Goal: Task Accomplishment & Management: Use online tool/utility

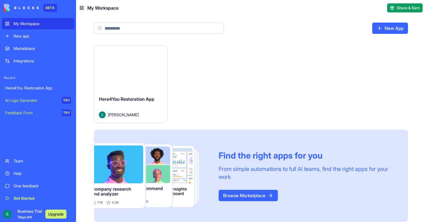
click at [114, 72] on button "Launch" at bounding box center [130, 67] width 42 height 11
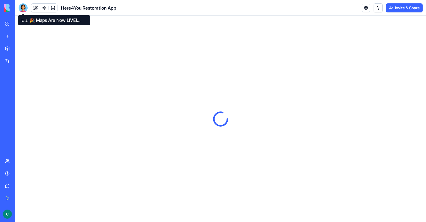
click at [23, 12] on body "BETA My Workspace New app Marketplace Integrations Recent Here4You Restoration …" at bounding box center [213, 111] width 426 height 222
click at [23, 10] on div at bounding box center [23, 7] width 9 height 9
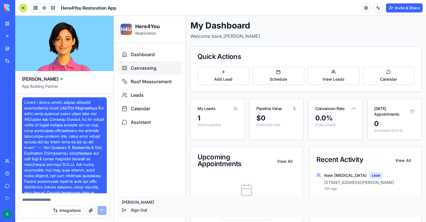
click at [153, 68] on span "Canvassing" at bounding box center [144, 67] width 26 height 7
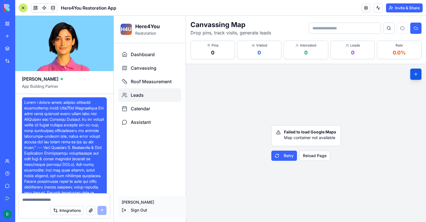
click at [149, 90] on div "Leads" at bounding box center [149, 95] width 63 height 14
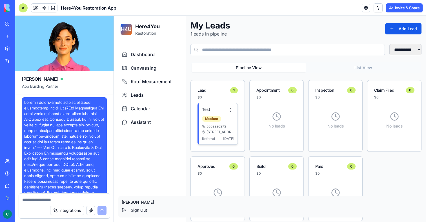
click at [215, 115] on div "Test Medium 5552226272 241 Bouchard Drive Waxhaw, NC 28173 Referral 10/2/2025" at bounding box center [218, 123] width 32 height 34
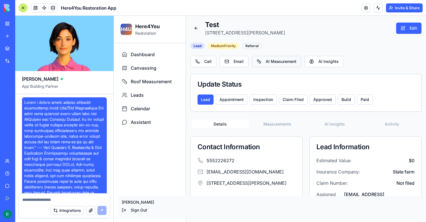
click at [269, 60] on button "AI Measurement" at bounding box center [276, 61] width 49 height 11
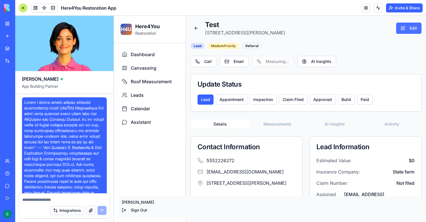
click at [417, 27] on button "Edit" at bounding box center [408, 28] width 25 height 11
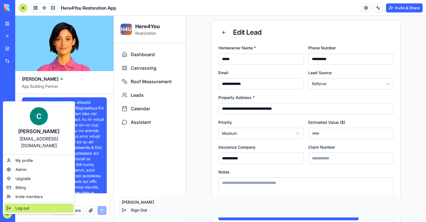
click at [25, 205] on span "Log out" at bounding box center [22, 208] width 14 height 6
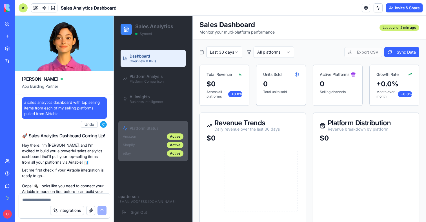
scroll to position [725, 0]
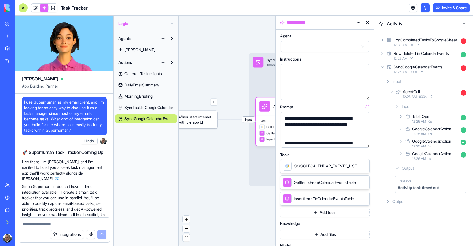
scroll to position [96965, 0]
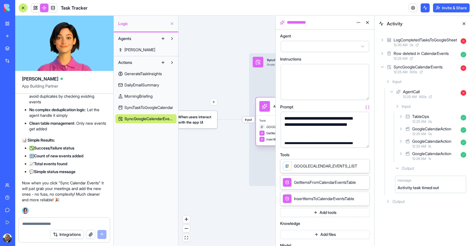
click at [266, 126] on div "GOOGLECALENDAR_EVENTS_LIST" at bounding box center [284, 126] width 50 height 5
click at [267, 122] on div "Tools GOOGLECALENDAR_EVENTS_LIST GetItemsFromCalendarEventsTable InsertItemsToC…" at bounding box center [284, 130] width 57 height 30
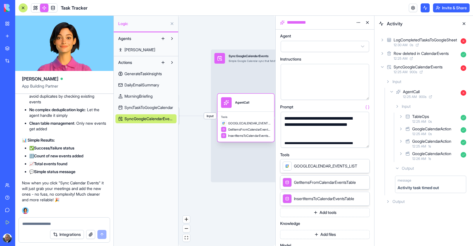
click at [246, 115] on div "Tools GOOGLECALENDAR_EVENTS_LIST GetItemsFromCalendarEventsTable InsertItemsToC…" at bounding box center [245, 126] width 57 height 30
click at [35, 7] on link at bounding box center [35, 8] width 8 height 8
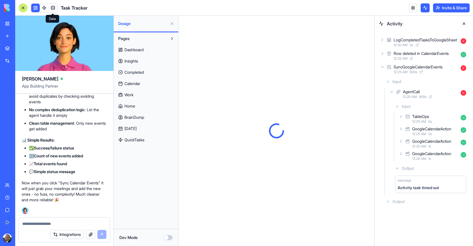
click at [138, 82] on span "Calendar" at bounding box center [132, 84] width 16 height 6
click at [173, 25] on button at bounding box center [171, 23] width 9 height 9
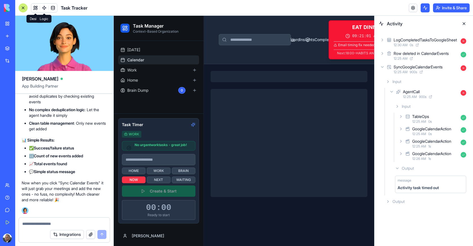
click at [44, 10] on link at bounding box center [44, 8] width 8 height 8
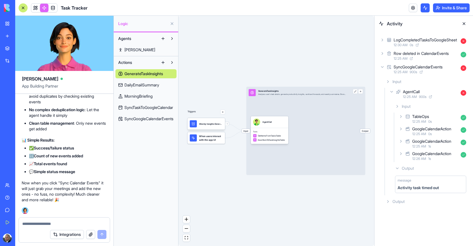
click at [164, 117] on span "SyncGoogleCalendarEvents" at bounding box center [148, 119] width 49 height 6
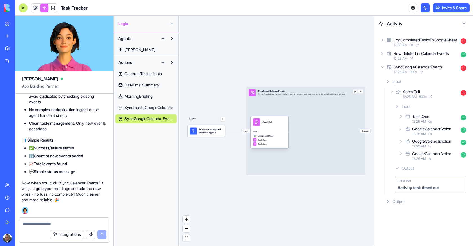
click at [271, 129] on div "Tools Google Calendar TableOps TableOps" at bounding box center [269, 138] width 38 height 20
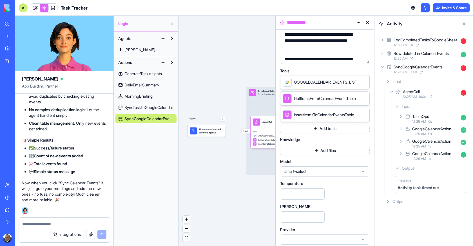
click at [314, 173] on div "smart-select" at bounding box center [325, 171] width 88 height 10
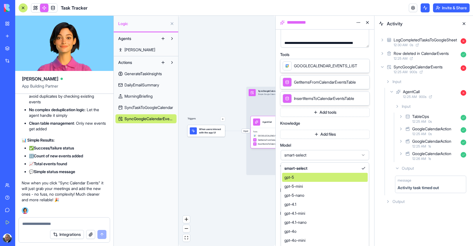
click at [313, 178] on div "gpt-5" at bounding box center [325, 177] width 86 height 9
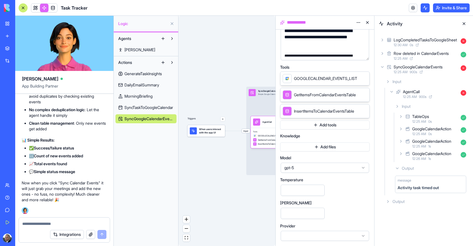
scroll to position [86, 0]
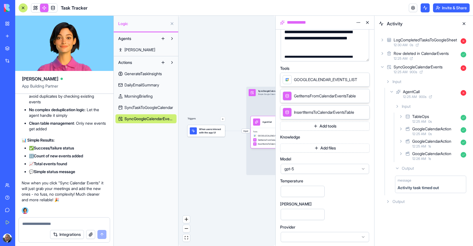
click at [35, 10] on link at bounding box center [35, 8] width 8 height 8
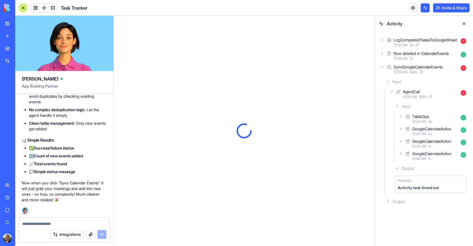
click at [463, 23] on button at bounding box center [463, 23] width 9 height 9
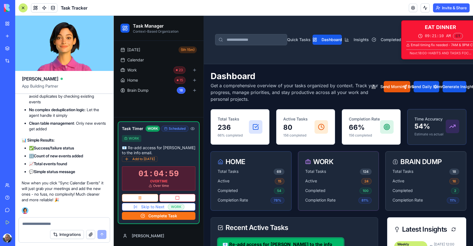
click at [153, 64] on ul "Today ( 9h 15m ) Calendar Work 23 Home 15 Brain Dump 18" at bounding box center [158, 70] width 81 height 50
click at [143, 62] on span "Calendar" at bounding box center [135, 60] width 17 height 6
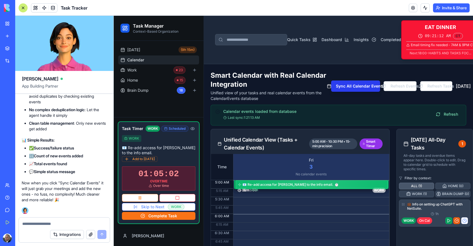
click at [334, 92] on button "Sync All Calendar Events" at bounding box center [355, 85] width 49 height 11
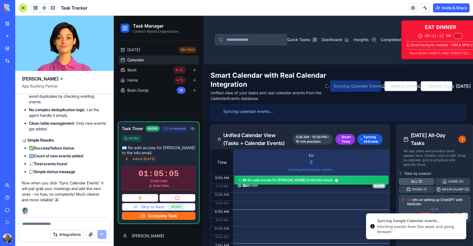
click at [423, 8] on button at bounding box center [425, 7] width 9 height 9
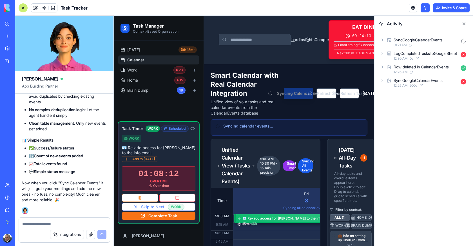
click at [390, 44] on div "SyncGoogleCalendarEvents 01:21 AM" at bounding box center [424, 42] width 90 height 12
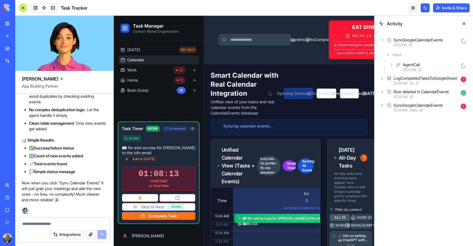
click at [390, 62] on icon at bounding box center [391, 64] width 5 height 5
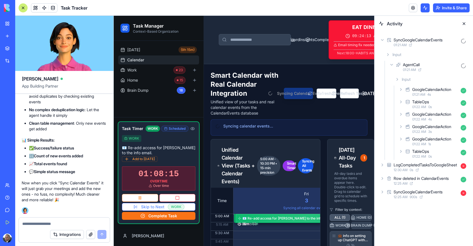
click at [421, 92] on div "GoogleCalendarAction" at bounding box center [431, 90] width 39 height 6
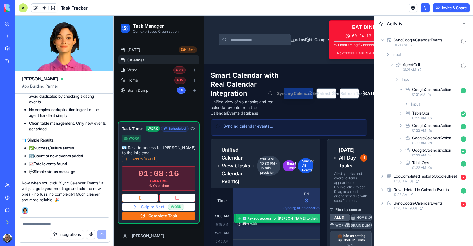
click at [421, 99] on div "Input" at bounding box center [435, 104] width 66 height 10
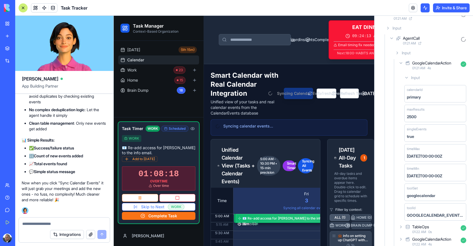
scroll to position [28, 0]
click at [422, 64] on div "GoogleCalendarAction" at bounding box center [431, 62] width 39 height 6
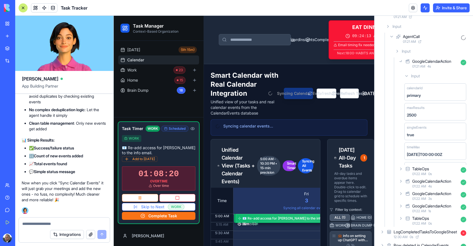
scroll to position [0, 0]
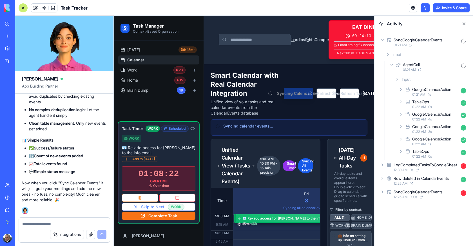
click at [421, 105] on span "01:22 AM" at bounding box center [419, 107] width 14 height 5
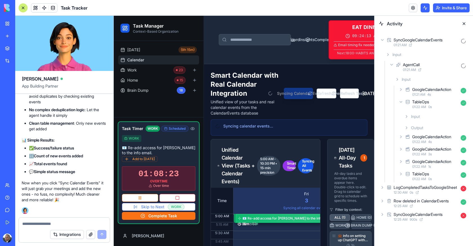
click at [421, 127] on span "Output" at bounding box center [417, 128] width 12 height 6
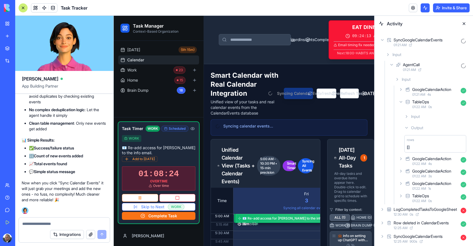
click at [422, 120] on div "Input" at bounding box center [435, 116] width 66 height 10
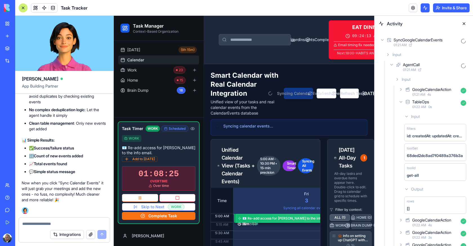
click at [422, 120] on div "Input" at bounding box center [435, 116] width 66 height 10
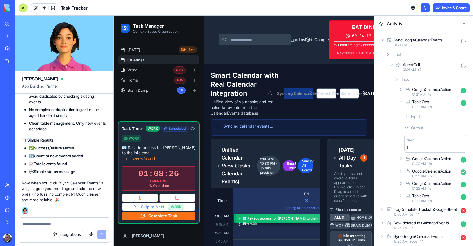
click at [422, 128] on span "Output" at bounding box center [417, 128] width 12 height 6
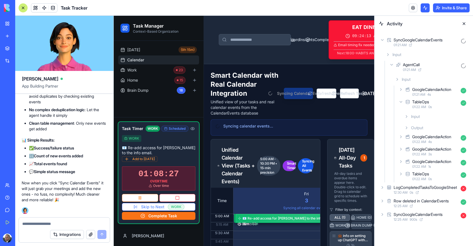
click at [422, 142] on span "01:22 AM" at bounding box center [419, 142] width 14 height 5
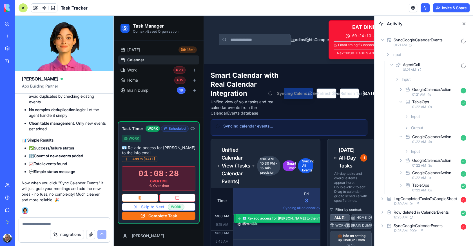
click at [421, 153] on div "Input" at bounding box center [435, 151] width 66 height 10
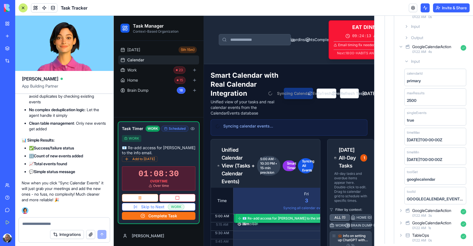
scroll to position [97, 0]
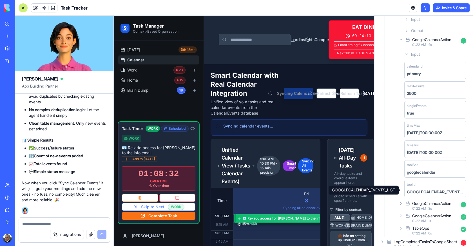
click at [423, 202] on div "GoogleCalendarAction" at bounding box center [431, 204] width 39 height 6
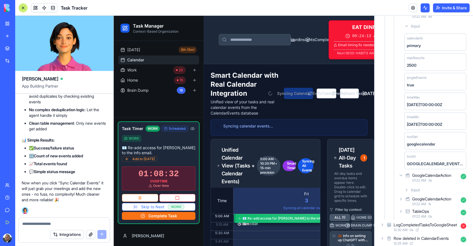
scroll to position [142, 0]
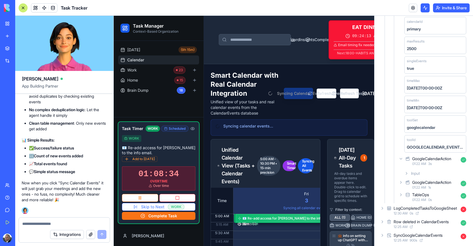
click at [423, 185] on span "01:22 AM" at bounding box center [419, 187] width 14 height 5
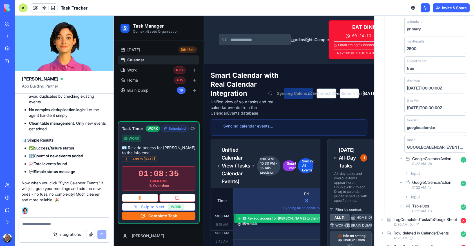
click at [423, 199] on div "Input" at bounding box center [435, 197] width 66 height 10
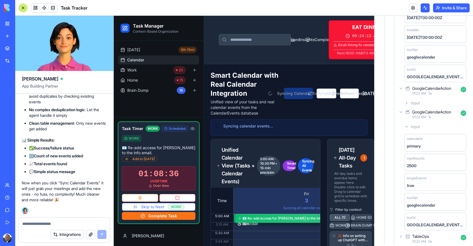
scroll to position [213, 0]
click at [426, 239] on span "01:22 AM" at bounding box center [419, 241] width 14 height 5
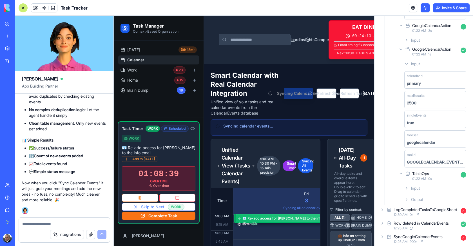
click at [423, 187] on div "Input" at bounding box center [435, 188] width 66 height 10
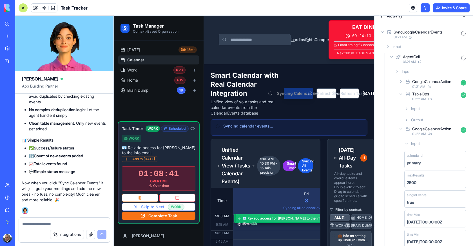
scroll to position [0, 0]
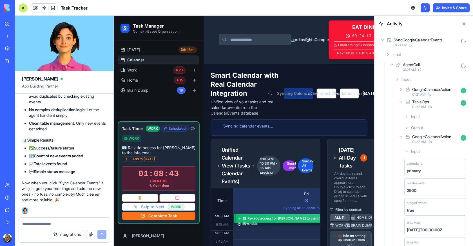
click at [390, 69] on div "AgentCall 01:21 AM" at bounding box center [428, 67] width 80 height 12
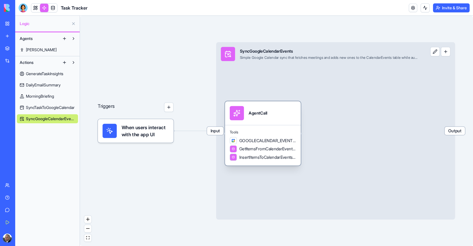
click at [274, 122] on div "AgentCall" at bounding box center [263, 113] width 76 height 24
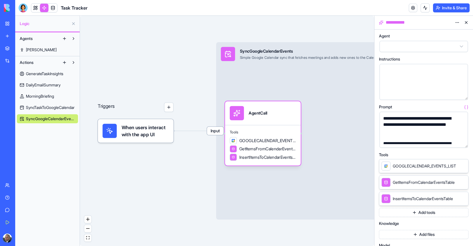
click at [462, 144] on button "button" at bounding box center [462, 142] width 9 height 9
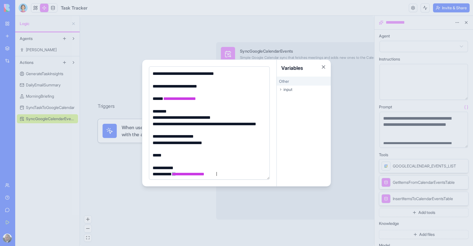
scroll to position [39, 0]
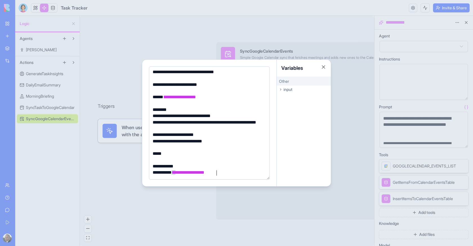
click at [185, 200] on div at bounding box center [236, 123] width 473 height 246
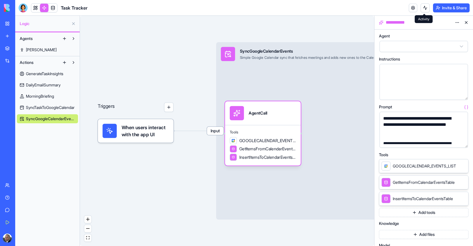
click at [424, 8] on button at bounding box center [425, 7] width 9 height 9
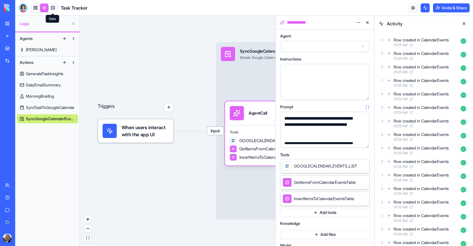
click at [54, 5] on link at bounding box center [53, 8] width 8 height 8
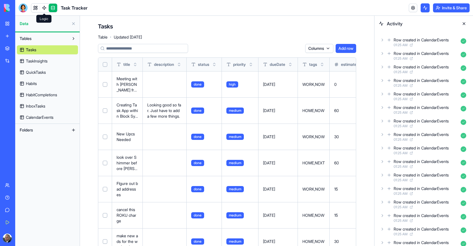
click at [36, 120] on link "CalendarEvents" at bounding box center [47, 117] width 61 height 9
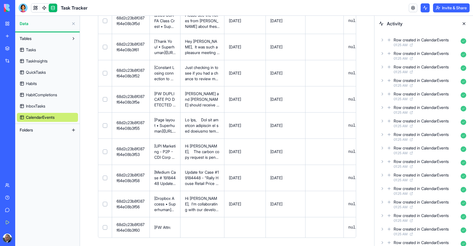
click at [0, 0] on button at bounding box center [0, 0] width 0 height 0
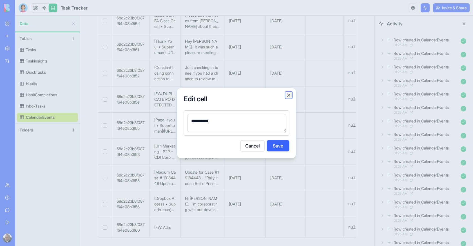
click at [289, 93] on button "Close" at bounding box center [289, 95] width 6 height 6
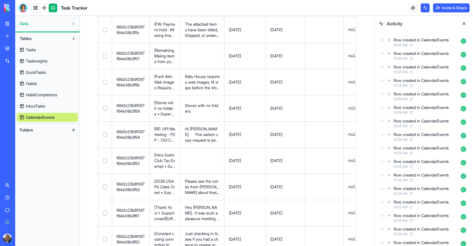
scroll to position [378, 0]
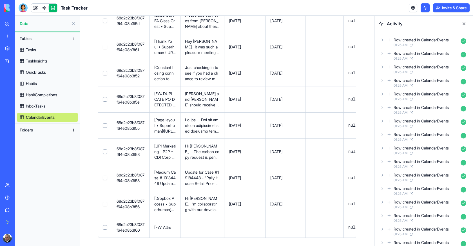
click at [49, 159] on div "Tables Tasks TaskInsights QuickTasks Habits HabitCompletions InboxTasks Calenda…" at bounding box center [47, 139] width 64 height 214
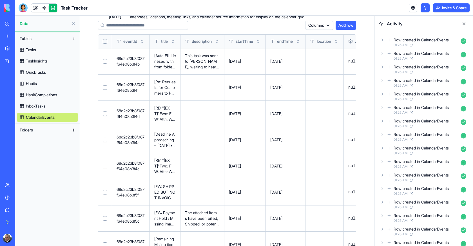
scroll to position [0, 0]
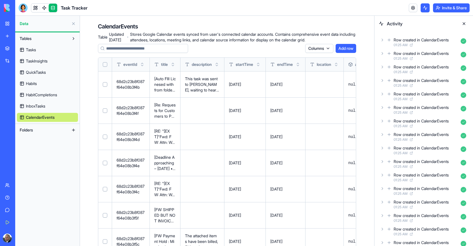
click at [466, 23] on button at bounding box center [463, 23] width 9 height 9
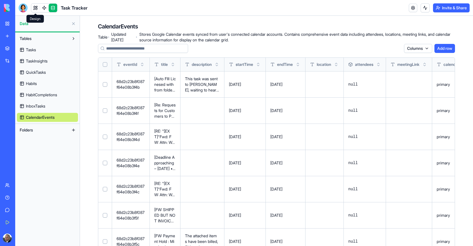
click at [37, 10] on link at bounding box center [35, 8] width 8 height 8
click at [37, 10] on button at bounding box center [35, 8] width 8 height 8
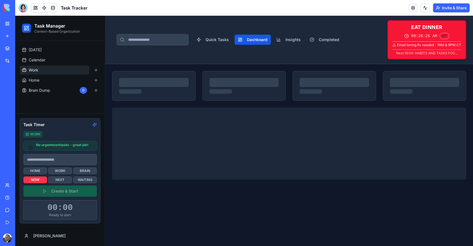
click at [53, 70] on link "Work" at bounding box center [55, 70] width 70 height 9
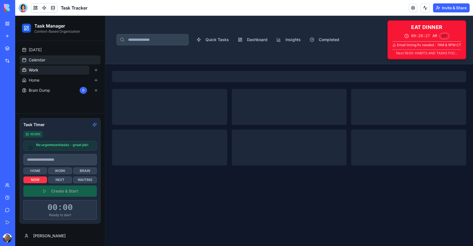
click at [53, 61] on link "Calendar" at bounding box center [60, 59] width 81 height 9
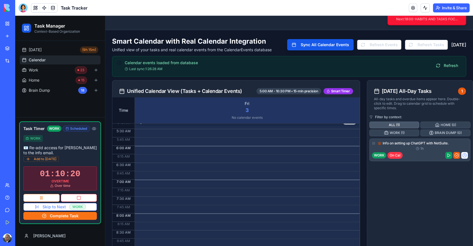
scroll to position [12, 0]
click at [53, 9] on link at bounding box center [53, 8] width 8 height 8
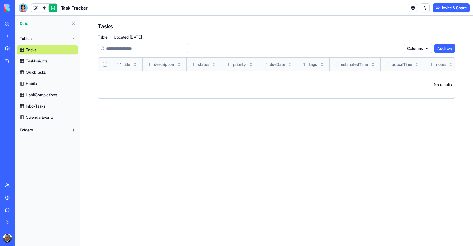
click at [40, 115] on span "CalendarEvents" at bounding box center [40, 118] width 28 height 6
